Goal: Task Accomplishment & Management: Complete application form

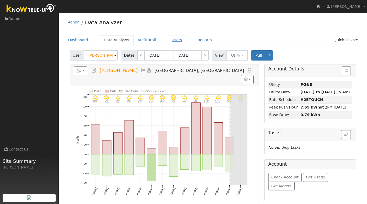
click at [173, 40] on link "Users" at bounding box center [177, 40] width 18 height 10
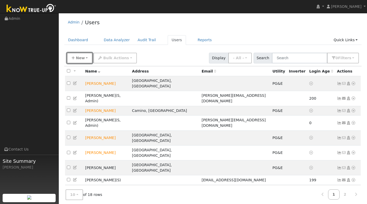
click at [81, 60] on span "New" at bounding box center [80, 58] width 9 height 4
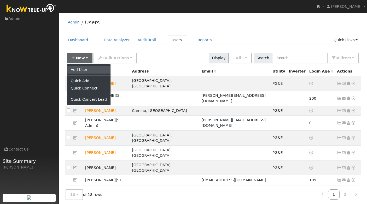
click at [80, 69] on link "Add User" at bounding box center [88, 69] width 43 height 7
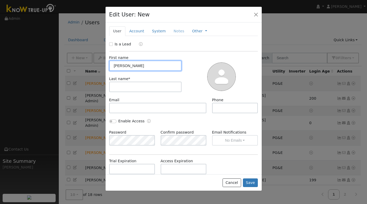
type input "[PERSON_NAME]"
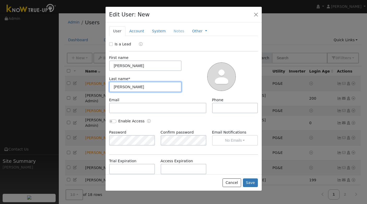
type input "[PERSON_NAME]"
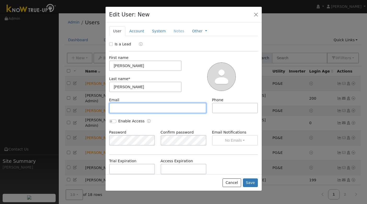
click at [123, 110] on input "text" at bounding box center [157, 108] width 97 height 10
click at [110, 45] on input "Is a Lead" at bounding box center [111, 44] width 4 height 4
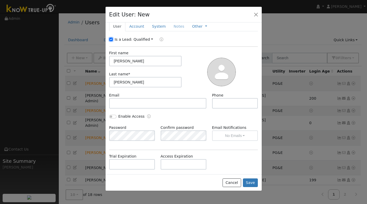
scroll to position [5, 0]
click at [257, 14] on button "button" at bounding box center [255, 14] width 7 height 7
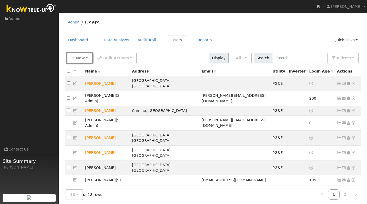
click at [80, 57] on span "New" at bounding box center [80, 58] width 9 height 4
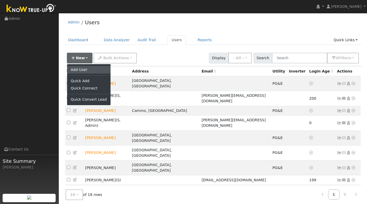
click at [78, 71] on link "Add User" at bounding box center [88, 69] width 43 height 7
checkbox input "false"
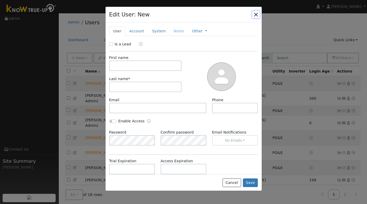
click at [257, 15] on button "button" at bounding box center [255, 14] width 7 height 7
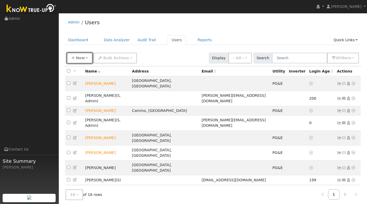
click at [88, 56] on button "New" at bounding box center [80, 58] width 26 height 11
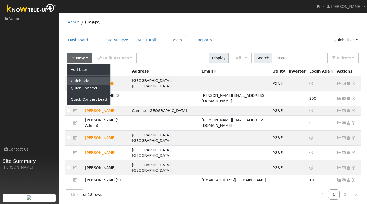
click at [84, 82] on link "Quick Add" at bounding box center [88, 81] width 43 height 7
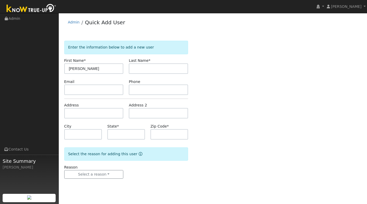
type input "[PERSON_NAME]"
click at [91, 116] on input "text" at bounding box center [93, 113] width 59 height 10
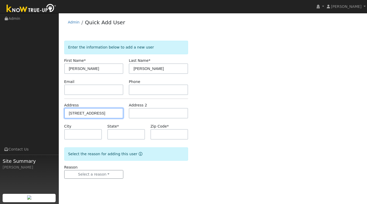
type input "[STREET_ADDRESS]"
type input "[GEOGRAPHIC_DATA]"
type input "CA"
type input "95762"
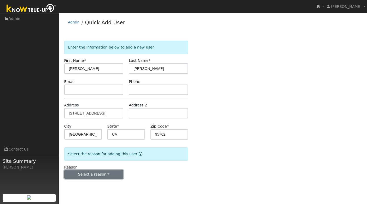
click at [112, 174] on button "Select a reason" at bounding box center [93, 174] width 59 height 9
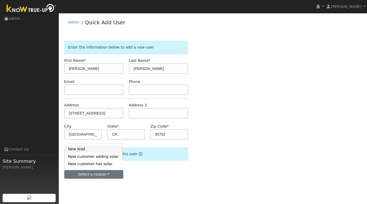
click at [98, 148] on link "New lead" at bounding box center [94, 149] width 58 height 7
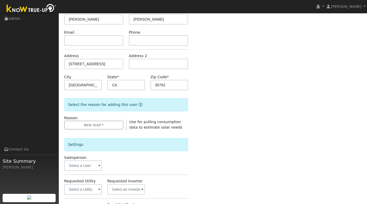
scroll to position [80, 0]
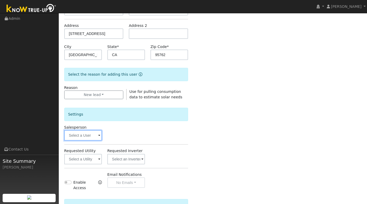
click at [97, 136] on input "text" at bounding box center [83, 135] width 38 height 10
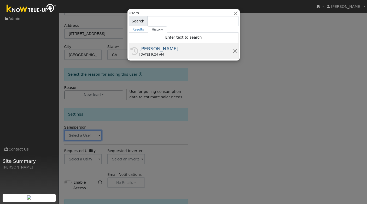
click at [182, 49] on div "[PERSON_NAME]" at bounding box center [186, 48] width 93 height 7
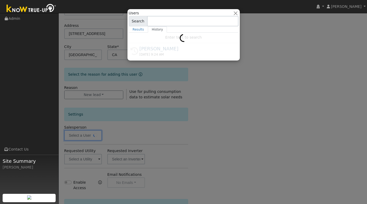
type input "[PERSON_NAME]"
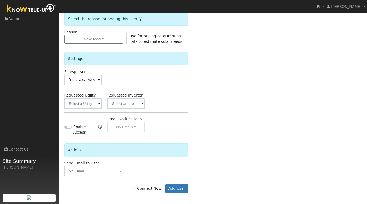
scroll to position [136, 0]
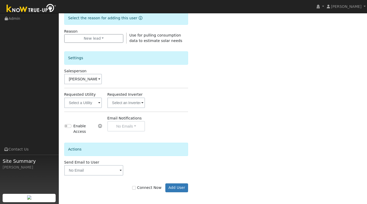
click at [100, 104] on span at bounding box center [99, 103] width 2 height 6
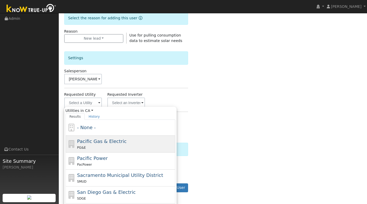
click at [95, 139] on span "Pacific Gas & Electric" at bounding box center [101, 141] width 49 height 5
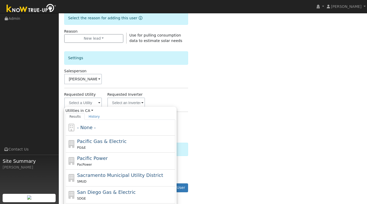
type input "Pacific Gas & Electric"
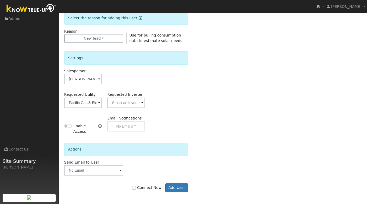
scroll to position [137, 0]
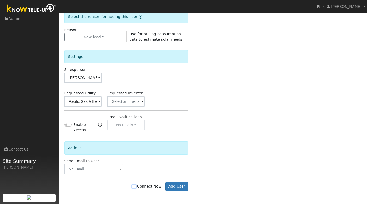
click at [136, 186] on input "Connect Now" at bounding box center [134, 187] width 4 height 4
checkbox input "true"
click at [173, 188] on button "Add User" at bounding box center [176, 186] width 23 height 9
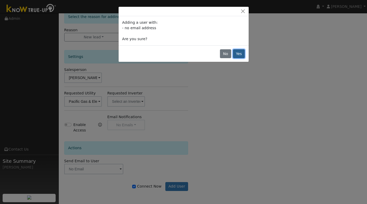
click at [237, 55] on button "Yes" at bounding box center [239, 53] width 12 height 9
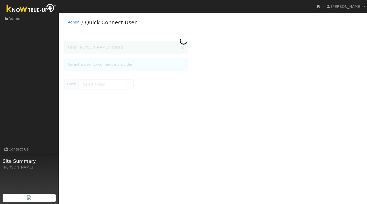
type input "[PERSON_NAME]"
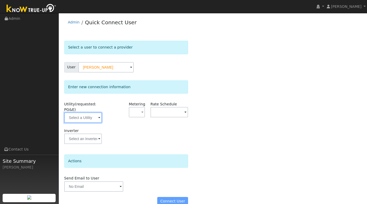
click at [89, 120] on input "text" at bounding box center [83, 118] width 38 height 10
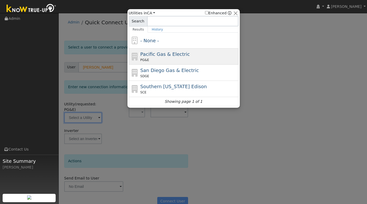
click at [154, 55] on span "Pacific Gas & Electric" at bounding box center [164, 53] width 49 height 5
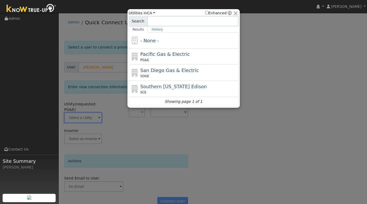
type input "PG&E"
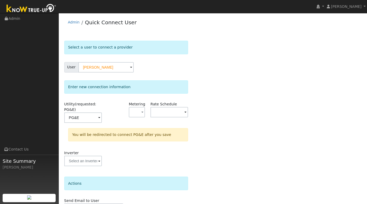
scroll to position [32, 0]
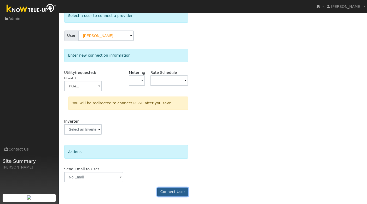
click at [170, 193] on button "Connect User" at bounding box center [172, 192] width 31 height 9
